Goal: Information Seeking & Learning: Learn about a topic

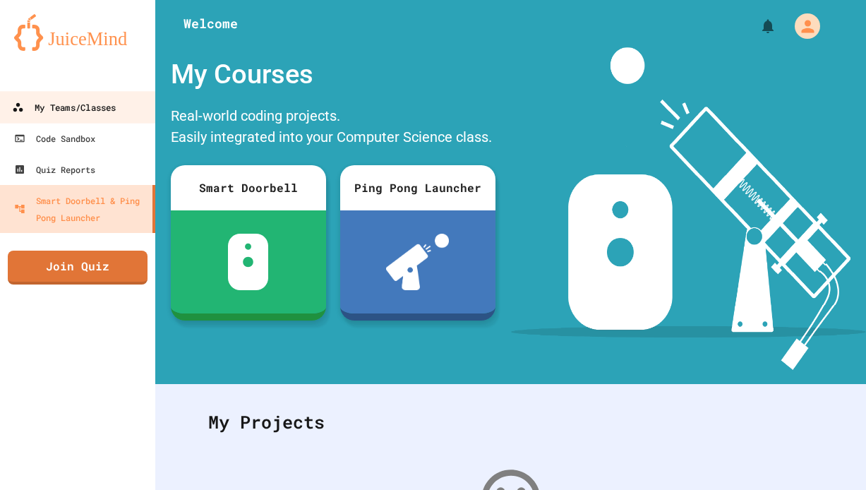
click at [86, 108] on div "My Teams/Classes" at bounding box center [64, 108] width 104 height 18
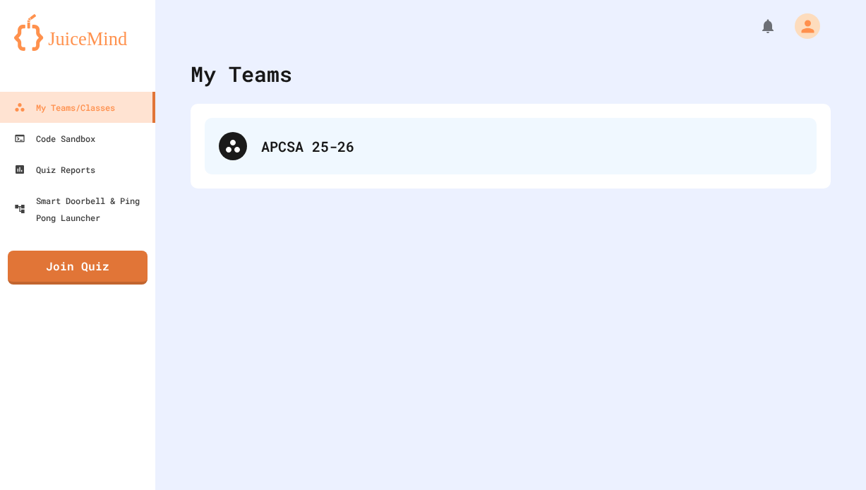
click at [352, 152] on div "APCSA 25-26" at bounding box center [531, 146] width 541 height 21
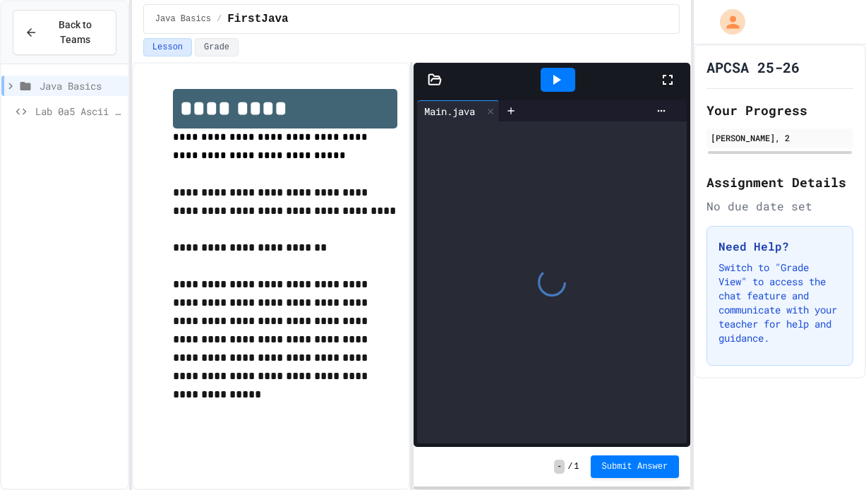
click at [431, 77] on icon at bounding box center [435, 80] width 14 height 14
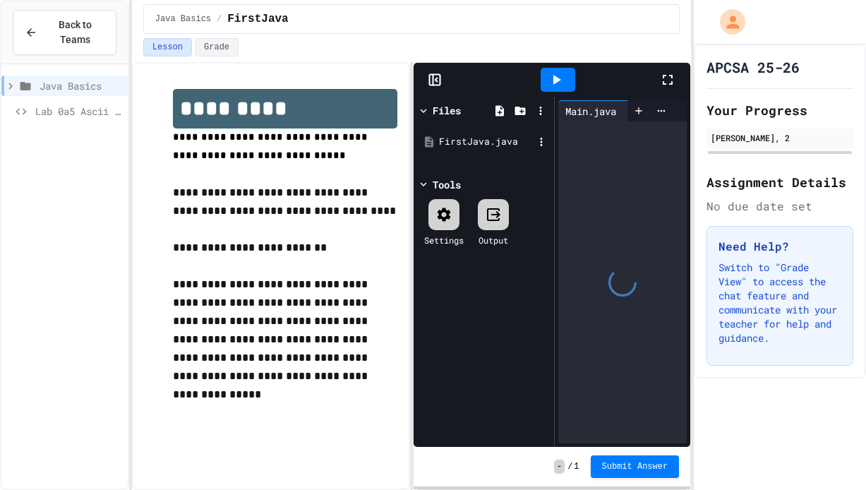
click at [490, 144] on div "FirstJava.java" at bounding box center [486, 142] width 95 height 14
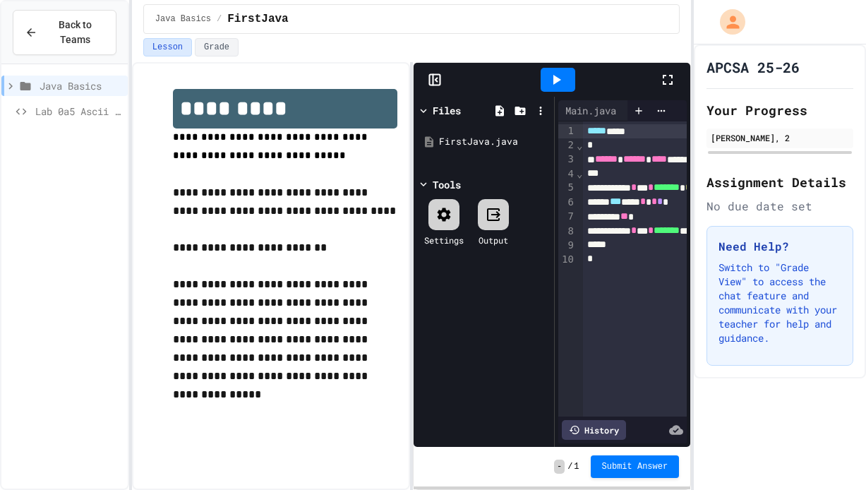
click at [670, 77] on icon at bounding box center [667, 79] width 17 height 17
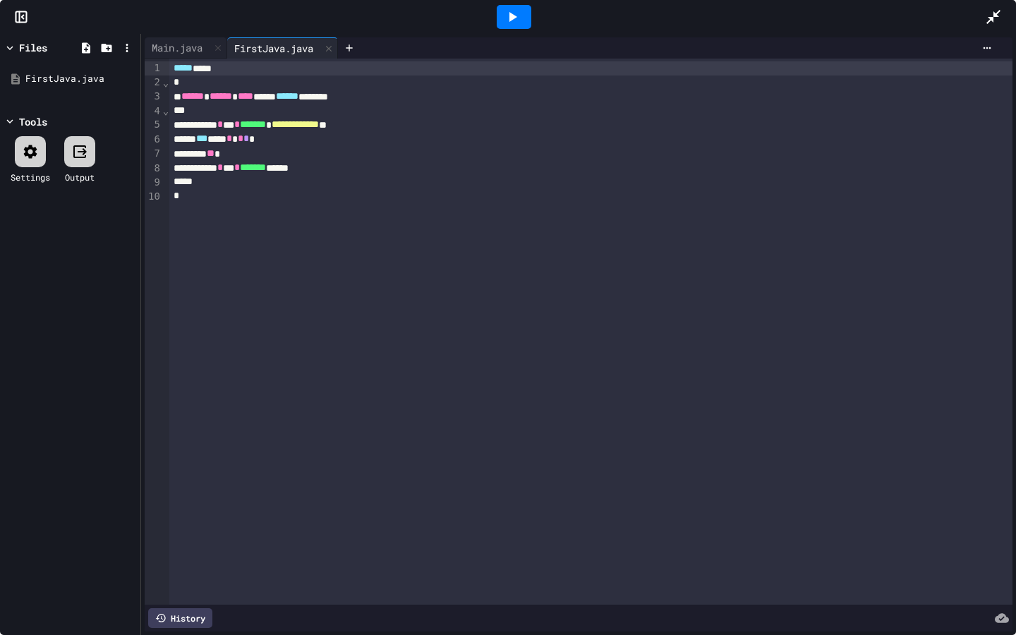
click at [513, 19] on icon at bounding box center [514, 17] width 8 height 10
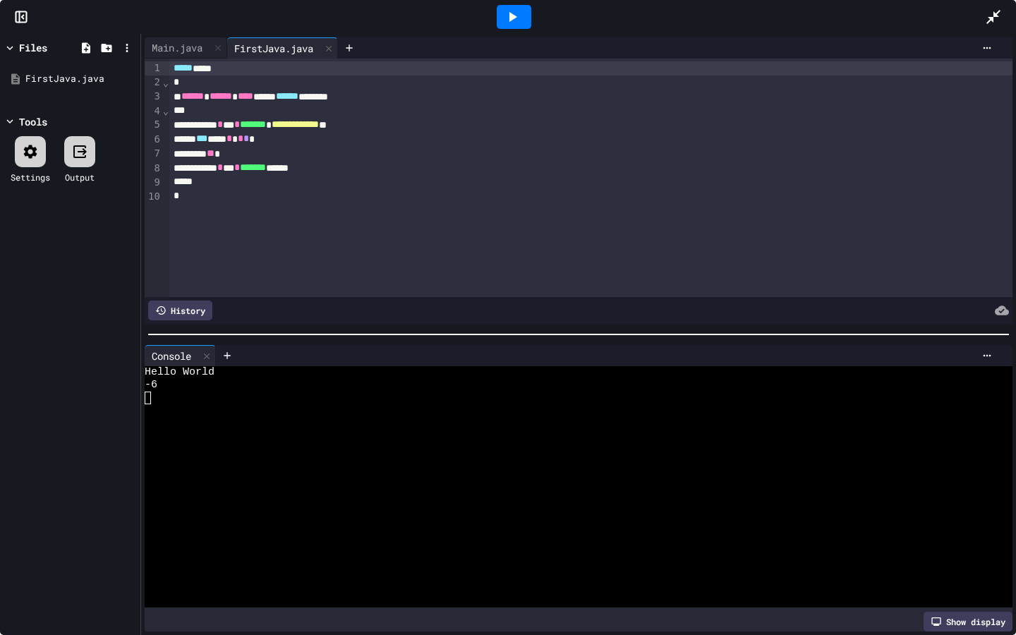
click at [513, 19] on icon at bounding box center [514, 17] width 8 height 10
click at [510, 25] on div at bounding box center [514, 17] width 35 height 24
click at [865, 15] on icon at bounding box center [994, 17] width 14 height 14
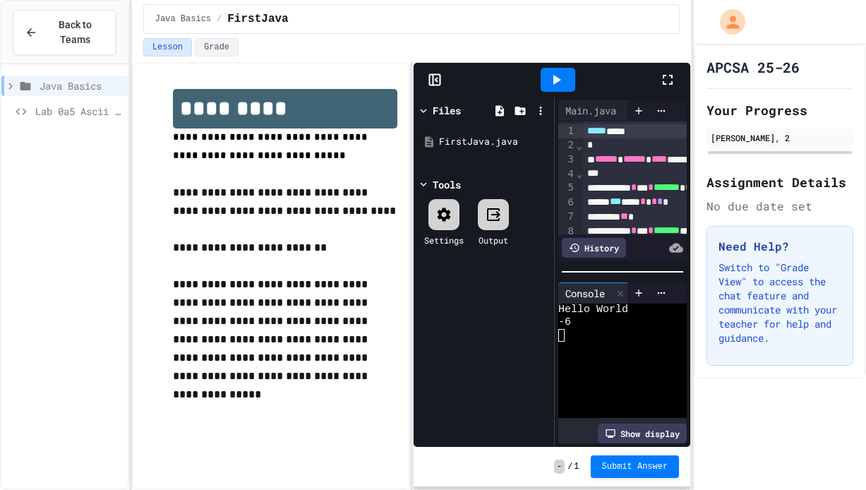
click at [556, 467] on span "-" at bounding box center [559, 466] width 11 height 14
click at [492, 143] on div "FirstJava.java" at bounding box center [486, 142] width 95 height 14
